Goal: Information Seeking & Learning: Learn about a topic

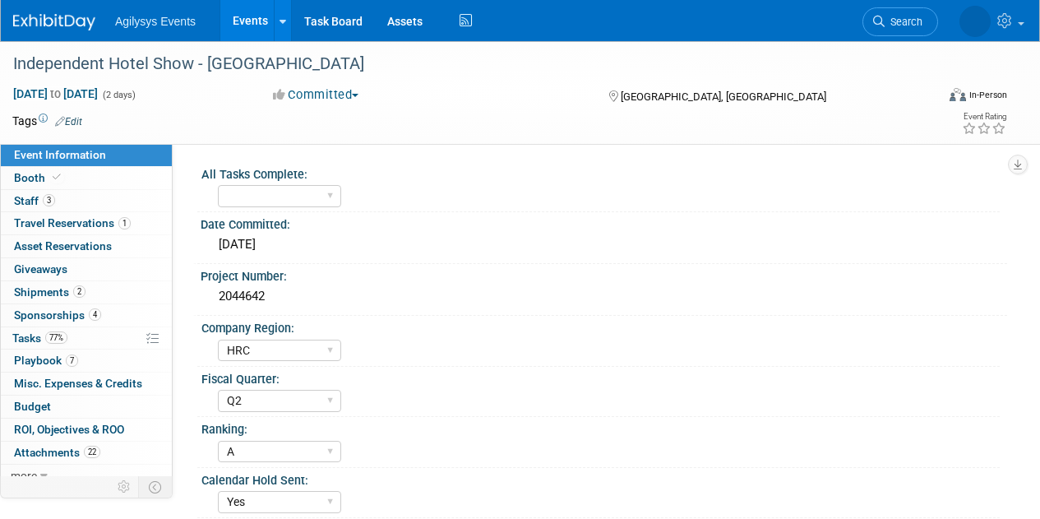
select select "HRC"
select select "Q2"
select select "A"
select select "Yes"
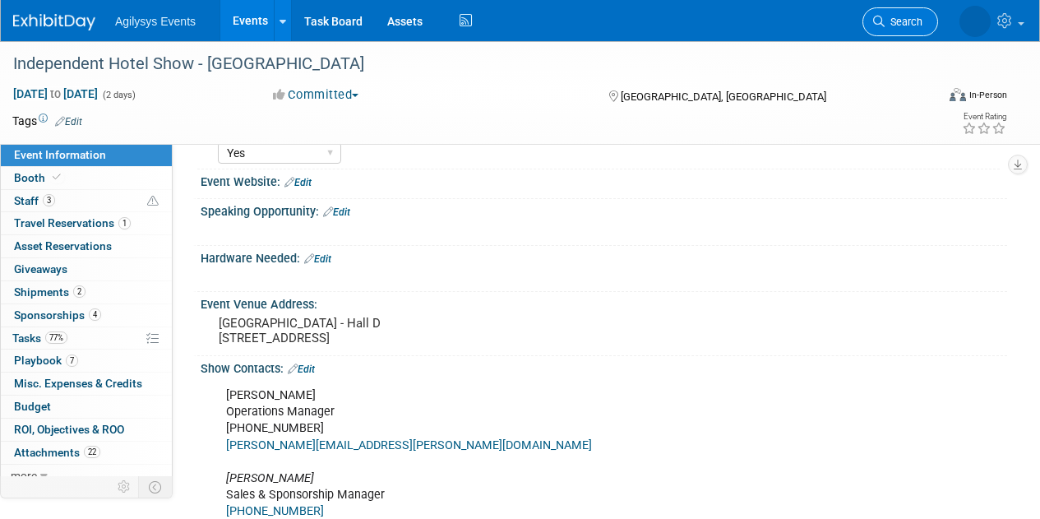
click at [908, 18] on span "Search" at bounding box center [904, 22] width 38 height 12
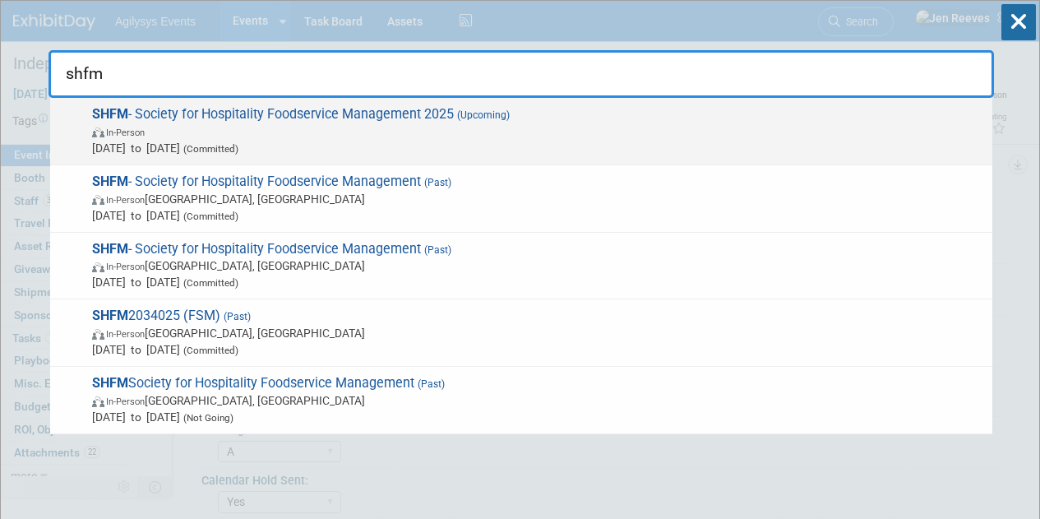
type input "shfm"
click at [214, 141] on span "Sep 16, 2025 to Sep 18, 2025 (Committed)" at bounding box center [538, 148] width 892 height 16
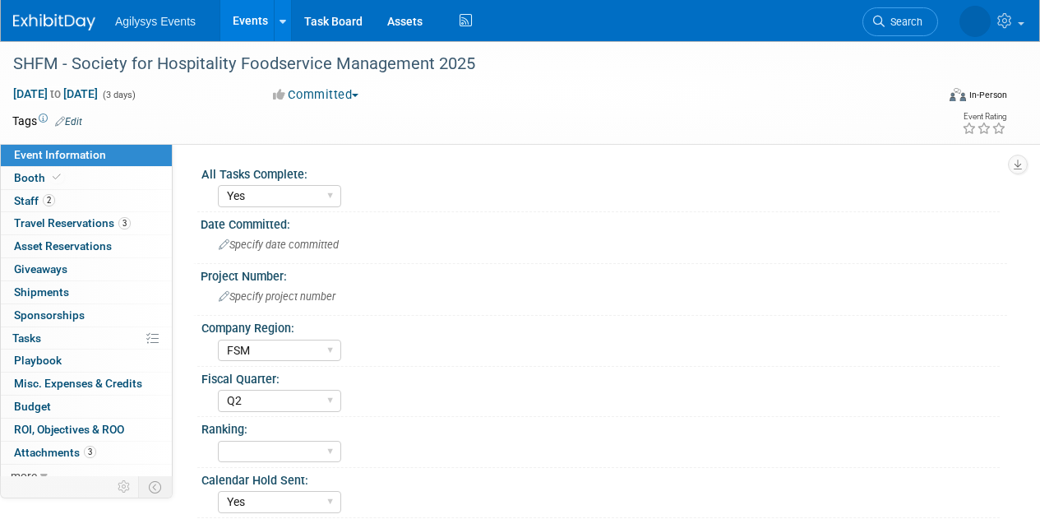
select select "Yes"
select select "FSM"
select select "Q2"
select select "Yes"
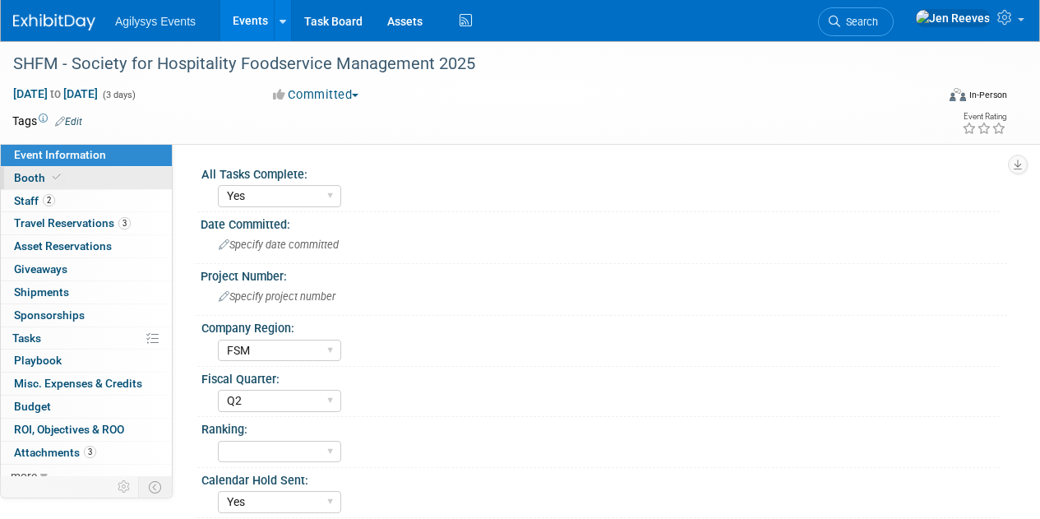
click at [50, 178] on span at bounding box center [56, 177] width 15 height 12
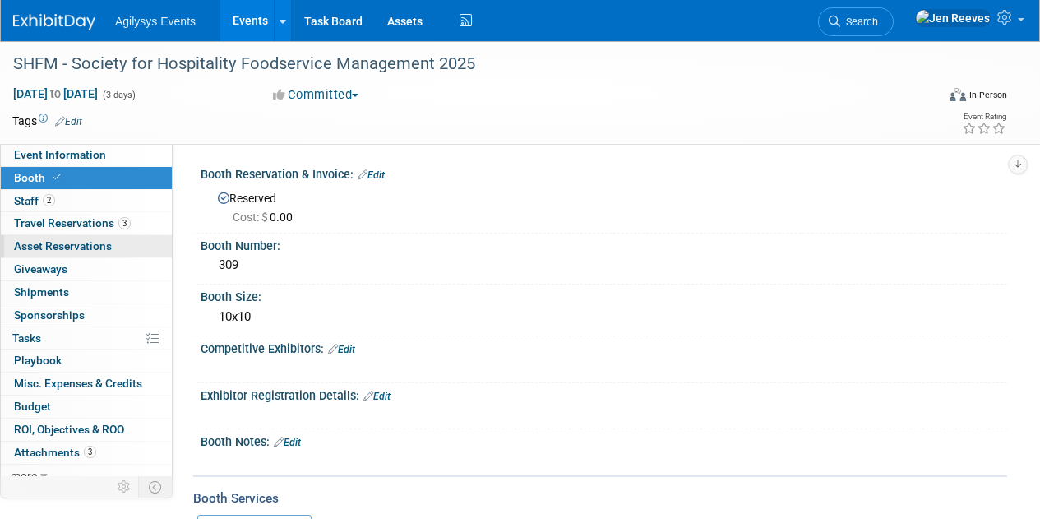
click at [44, 248] on span "Asset Reservations 0" at bounding box center [63, 245] width 98 height 13
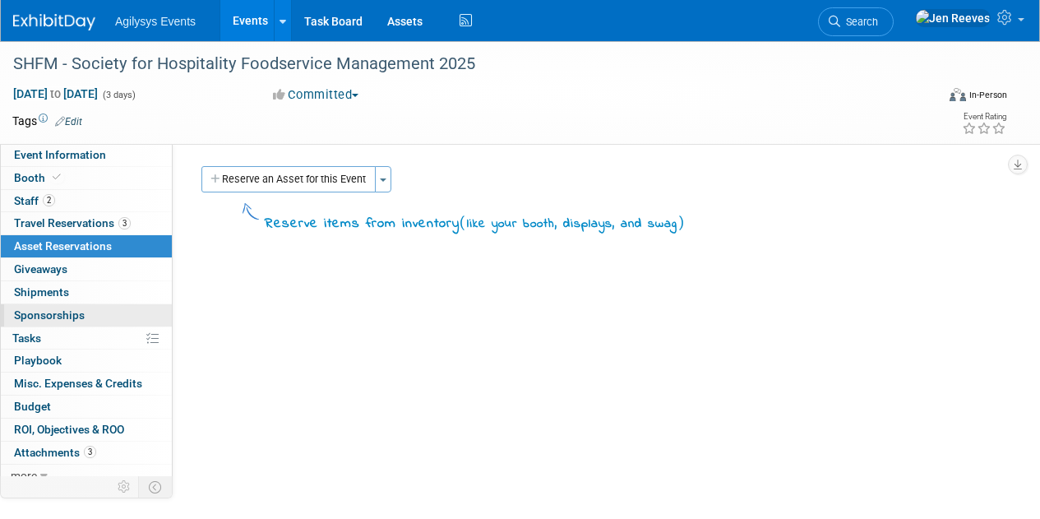
scroll to position [11, 0]
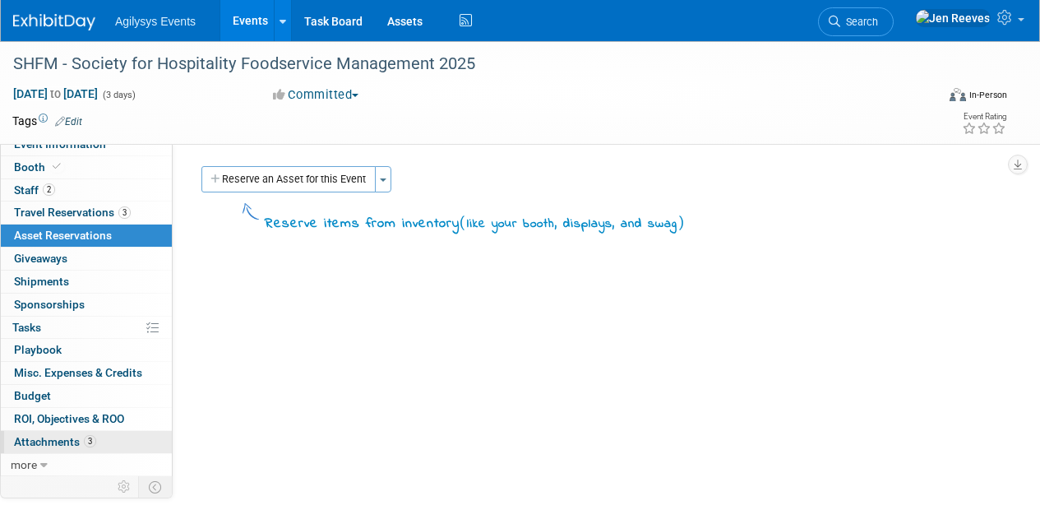
click at [48, 441] on span "Attachments 3" at bounding box center [55, 441] width 82 height 13
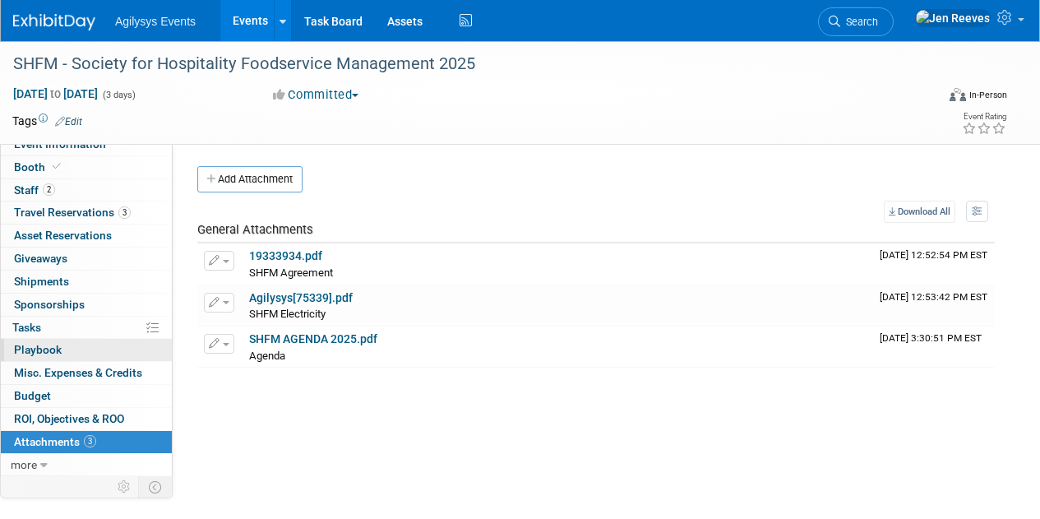
click at [95, 347] on link "0 Playbook 0" at bounding box center [86, 350] width 171 height 22
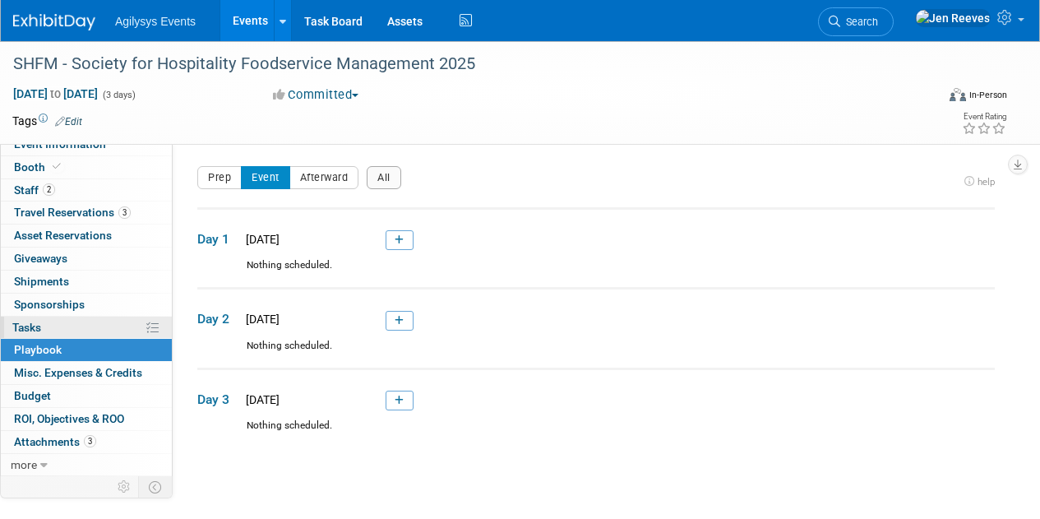
click at [74, 324] on link "0% Tasks 0%" at bounding box center [86, 328] width 171 height 22
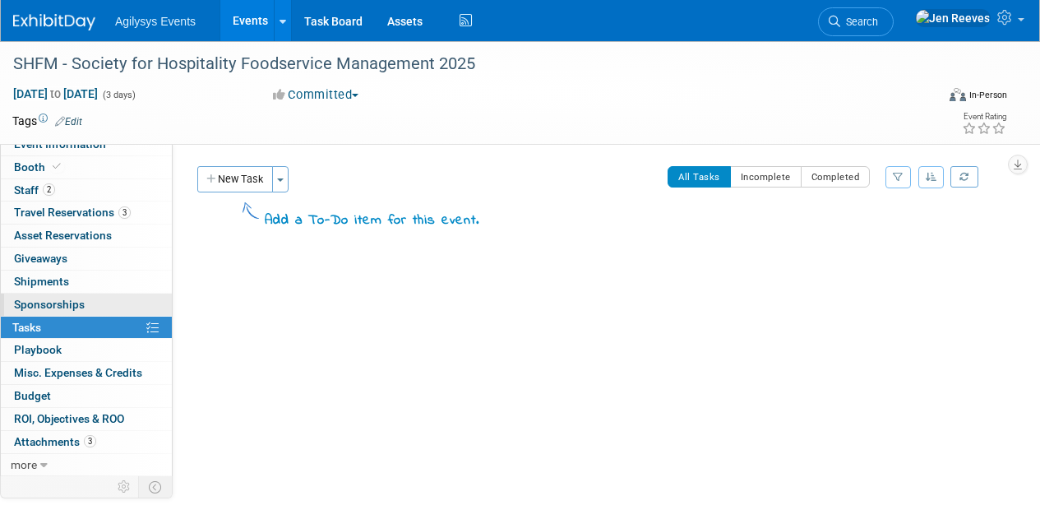
click at [51, 299] on span "Sponsorships 0" at bounding box center [49, 304] width 71 height 13
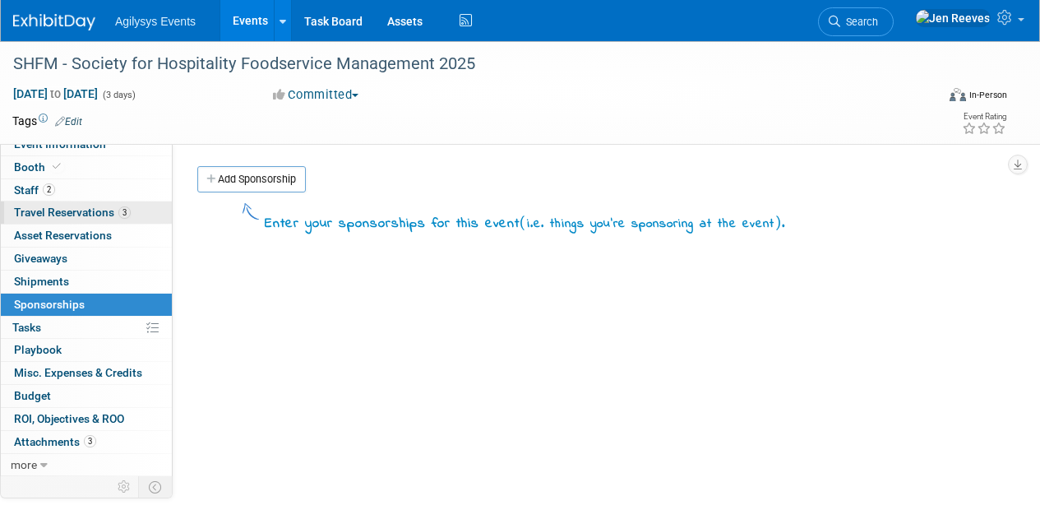
click at [65, 209] on span "Travel Reservations 3" at bounding box center [72, 212] width 117 height 13
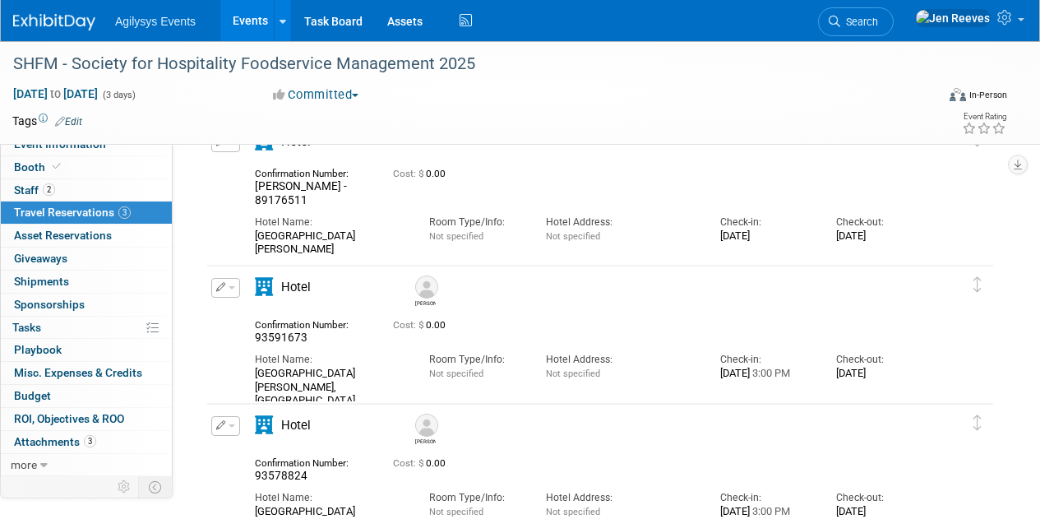
scroll to position [90, 0]
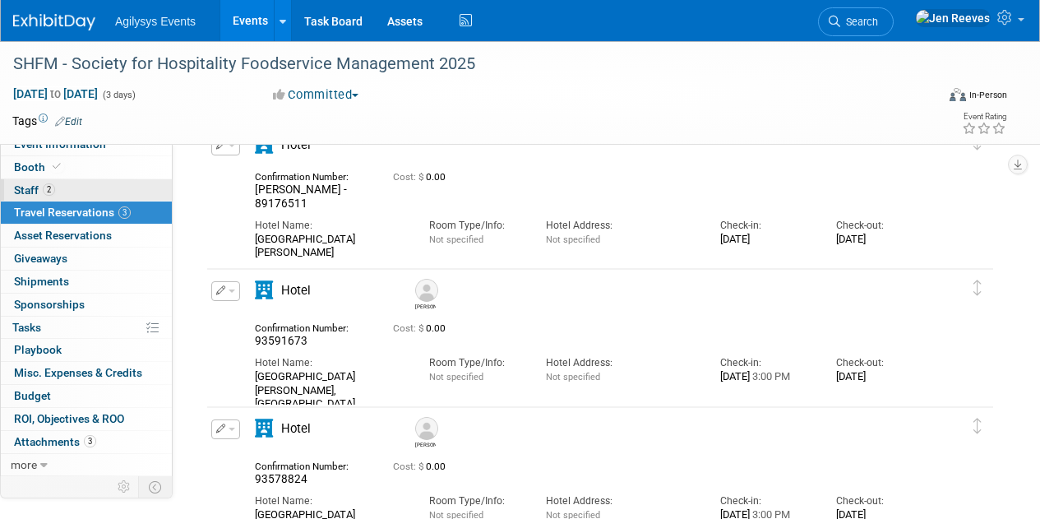
click at [90, 179] on link "2 Staff 2" at bounding box center [86, 190] width 171 height 22
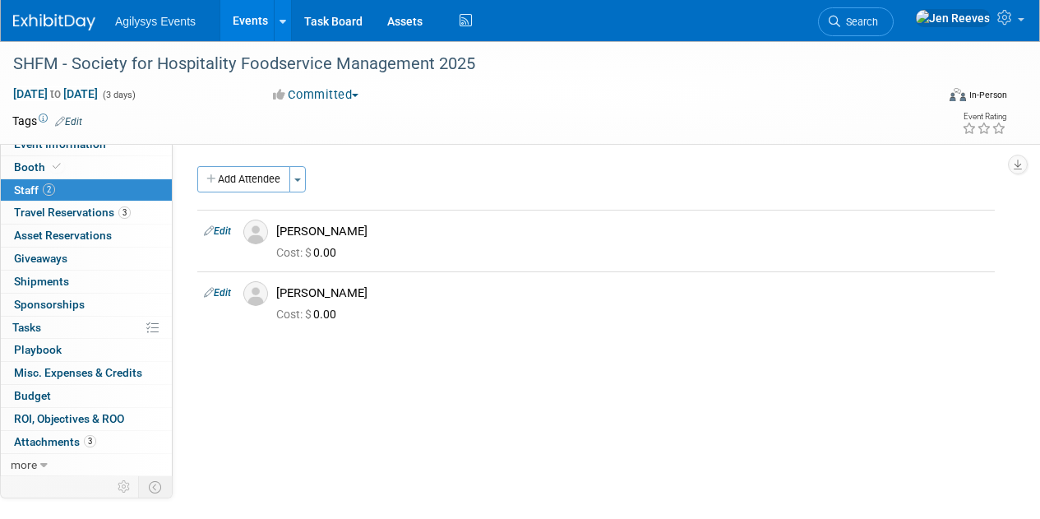
scroll to position [0, 0]
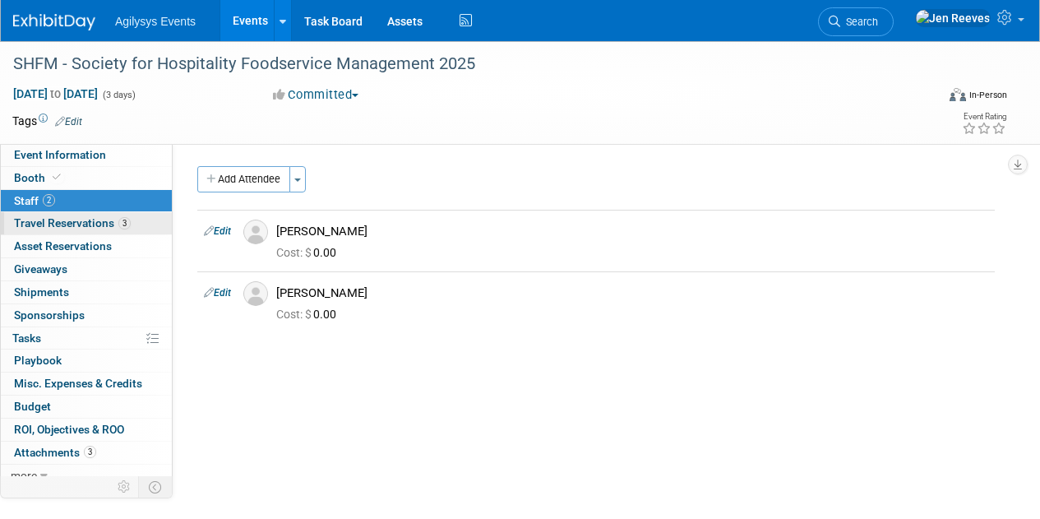
click at [79, 224] on span "Travel Reservations 3" at bounding box center [72, 222] width 117 height 13
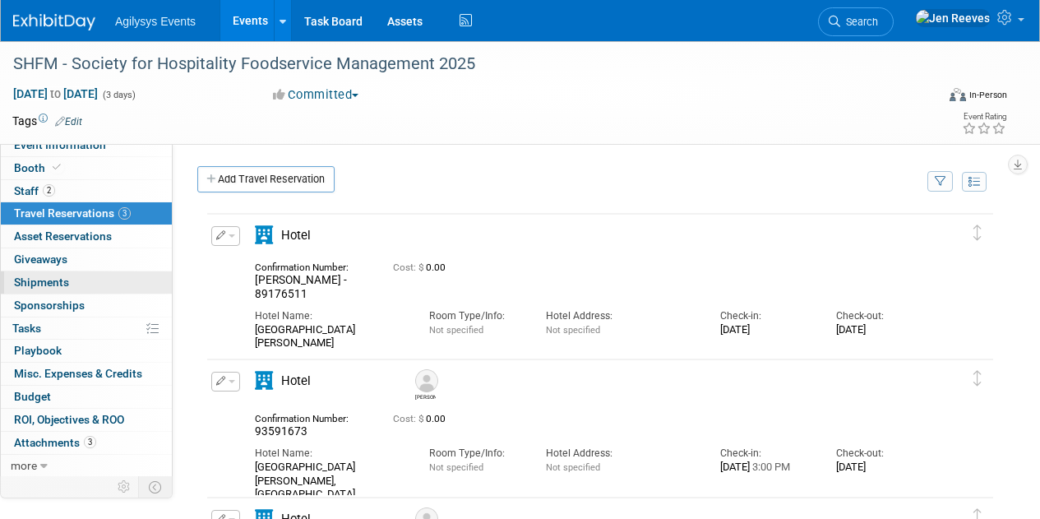
scroll to position [11, 0]
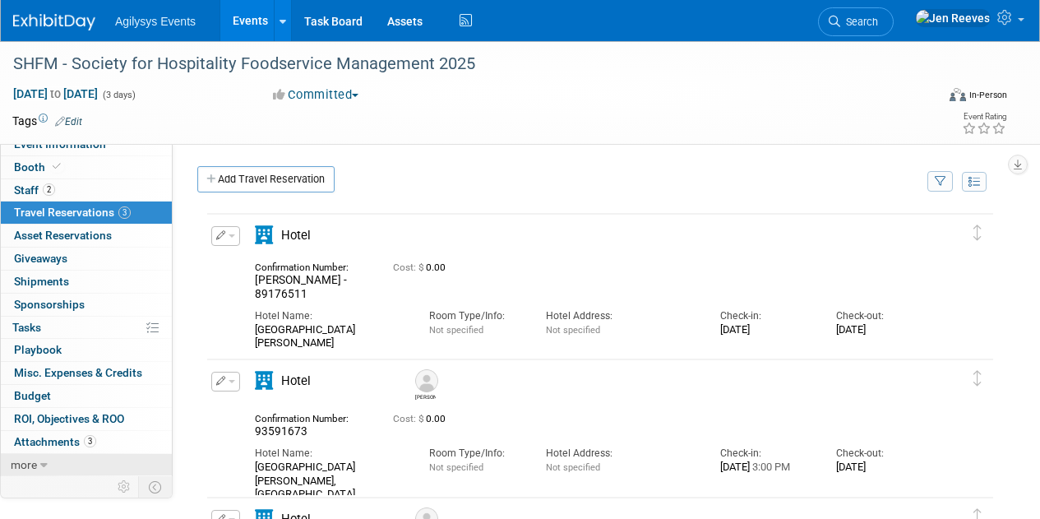
click at [33, 462] on span "more" at bounding box center [24, 464] width 26 height 13
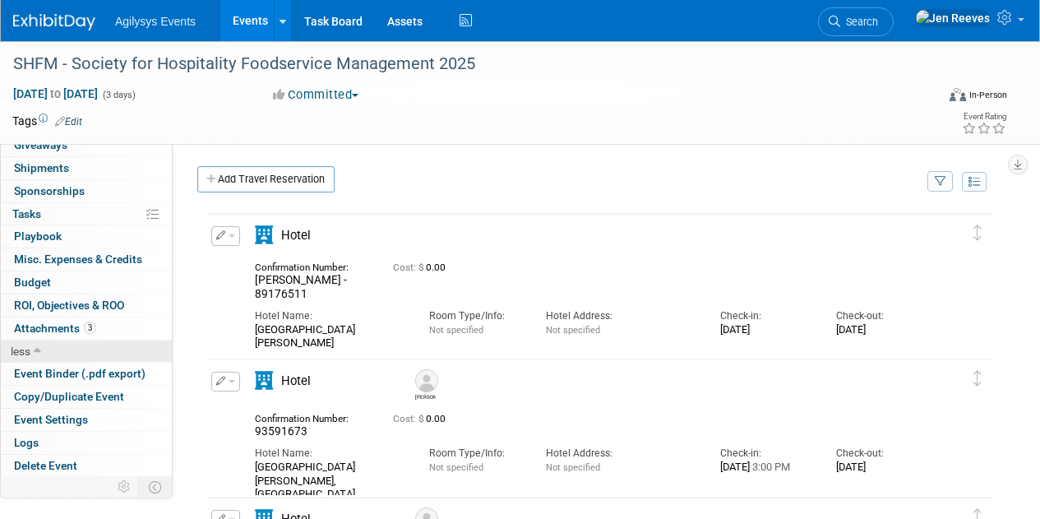
scroll to position [125, 0]
